Goal: Information Seeking & Learning: Learn about a topic

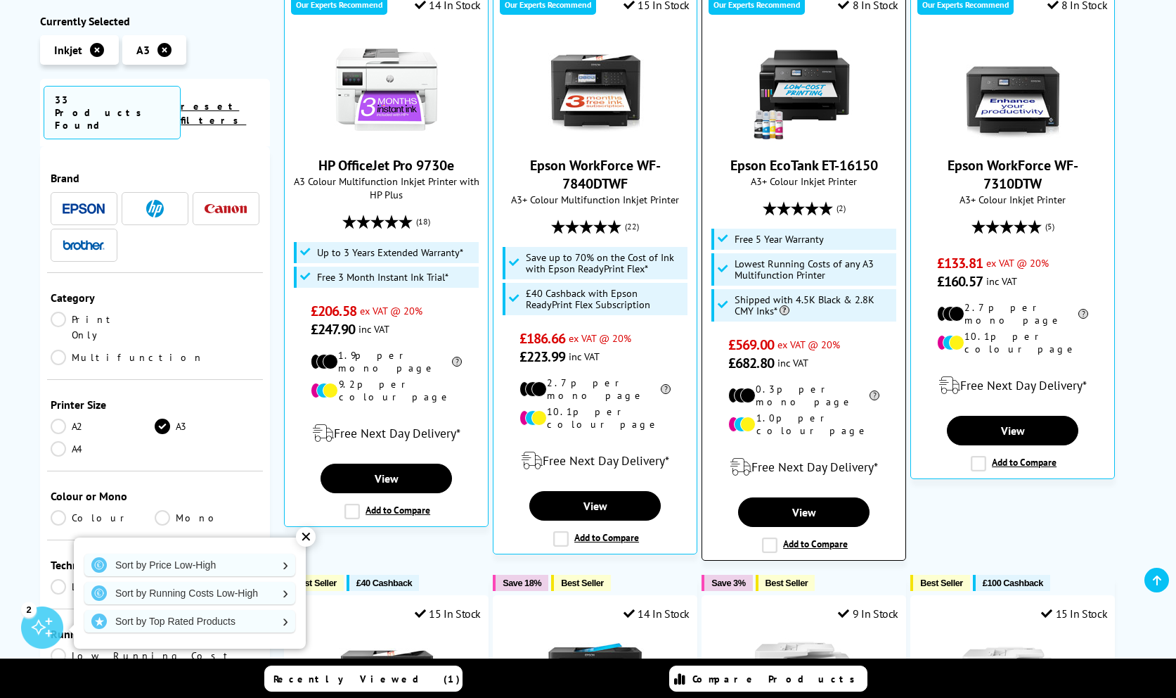
scroll to position [307, 0]
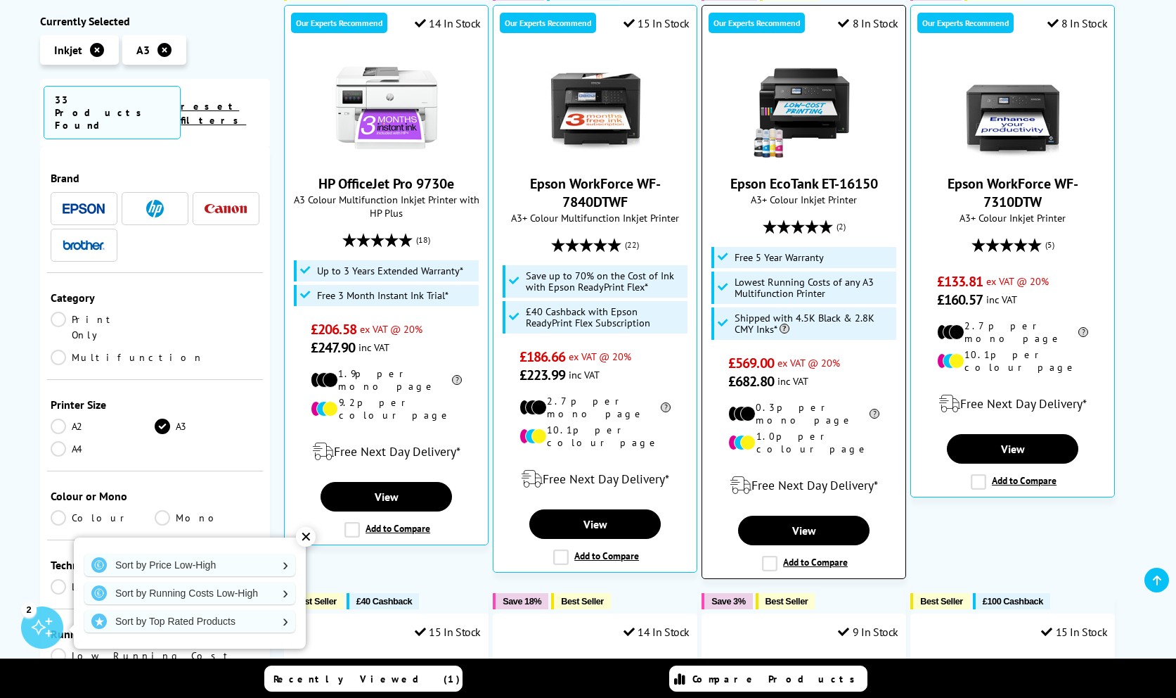
click at [832, 181] on link "Epson EcoTank ET-16150" at bounding box center [805, 183] width 148 height 18
